Goal: Navigation & Orientation: Find specific page/section

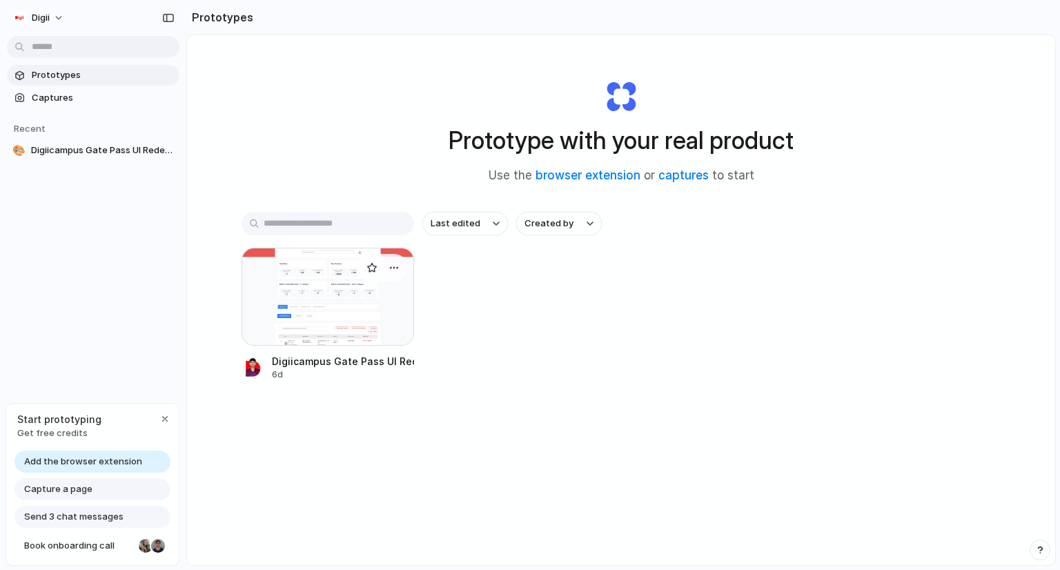
click at [309, 295] on div at bounding box center [328, 297] width 173 height 98
